Goal: Find contact information: Find contact information

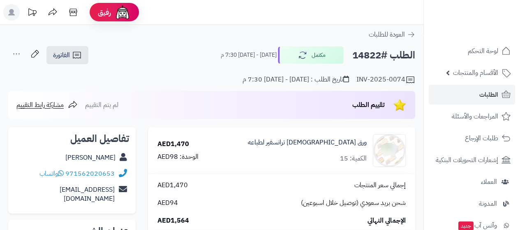
click at [54, 164] on div "[PERSON_NAME]" at bounding box center [72, 158] width 114 height 16
copy div "[PERSON_NAME]"
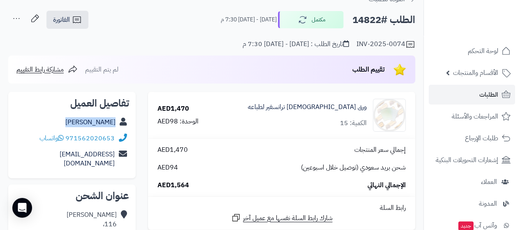
scroll to position [49, 0]
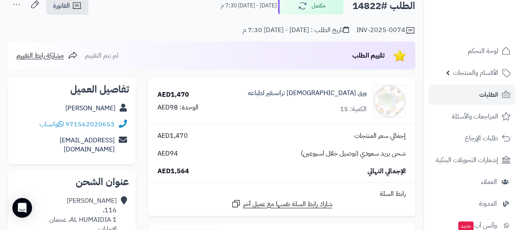
click at [23, 119] on div "971562020653 واتساب" at bounding box center [72, 124] width 114 height 16
copy div "971562020653 واتساب"
click at [23, 119] on div "971562020653 واتساب" at bounding box center [72, 124] width 114 height 16
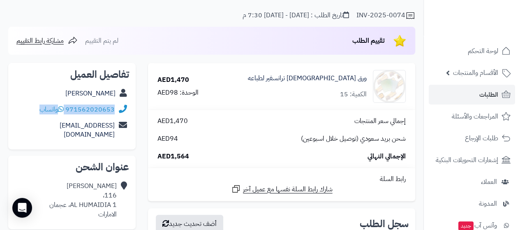
scroll to position [66, 0]
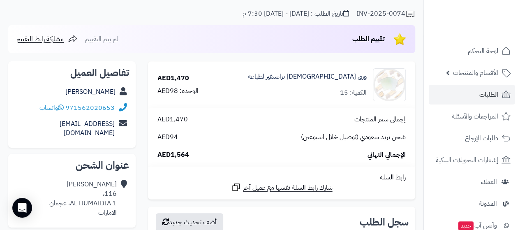
click at [88, 187] on div "[PERSON_NAME] 116، AL HUMAIDIA 1، عجمان الامارات" at bounding box center [82, 198] width 67 height 37
click at [93, 189] on div "[PERSON_NAME] 116، AL HUMAIDIA 1، عجمان الامارات" at bounding box center [82, 198] width 67 height 37
click at [99, 196] on div "[PERSON_NAME] 116، AL HUMAIDIA 1، عجمان الامارات" at bounding box center [82, 198] width 67 height 37
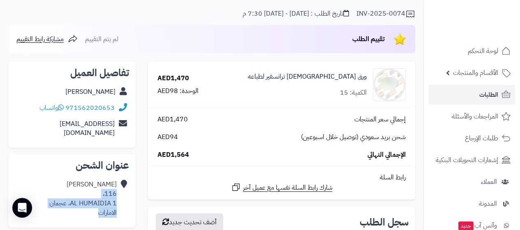
drag, startPoint x: 98, startPoint y: 200, endPoint x: 115, endPoint y: 184, distance: 23.3
click at [115, 184] on div "[PERSON_NAME] 116، AL HUMAIDIA 1، عجمان الامارات" at bounding box center [82, 198] width 67 height 37
copy div "116، AL HUMAIDIA 1، عجمان الامارات"
click at [57, 89] on div "[PERSON_NAME]" at bounding box center [72, 92] width 114 height 16
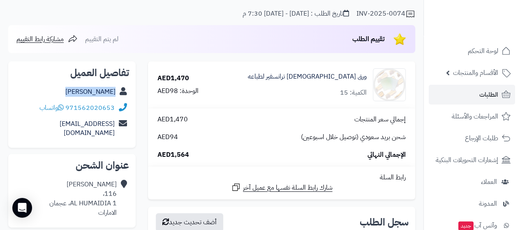
click at [57, 89] on div "[PERSON_NAME]" at bounding box center [72, 92] width 114 height 16
